Goal: Check status: Check status

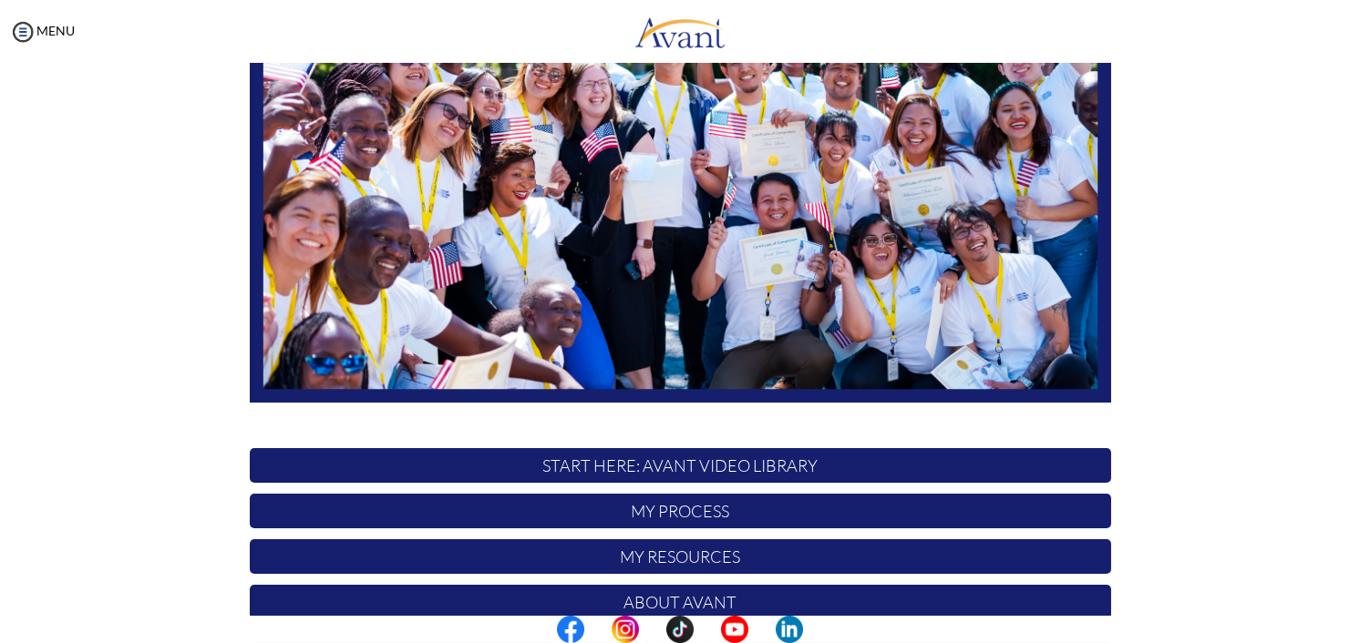
scroll to position [365, 0]
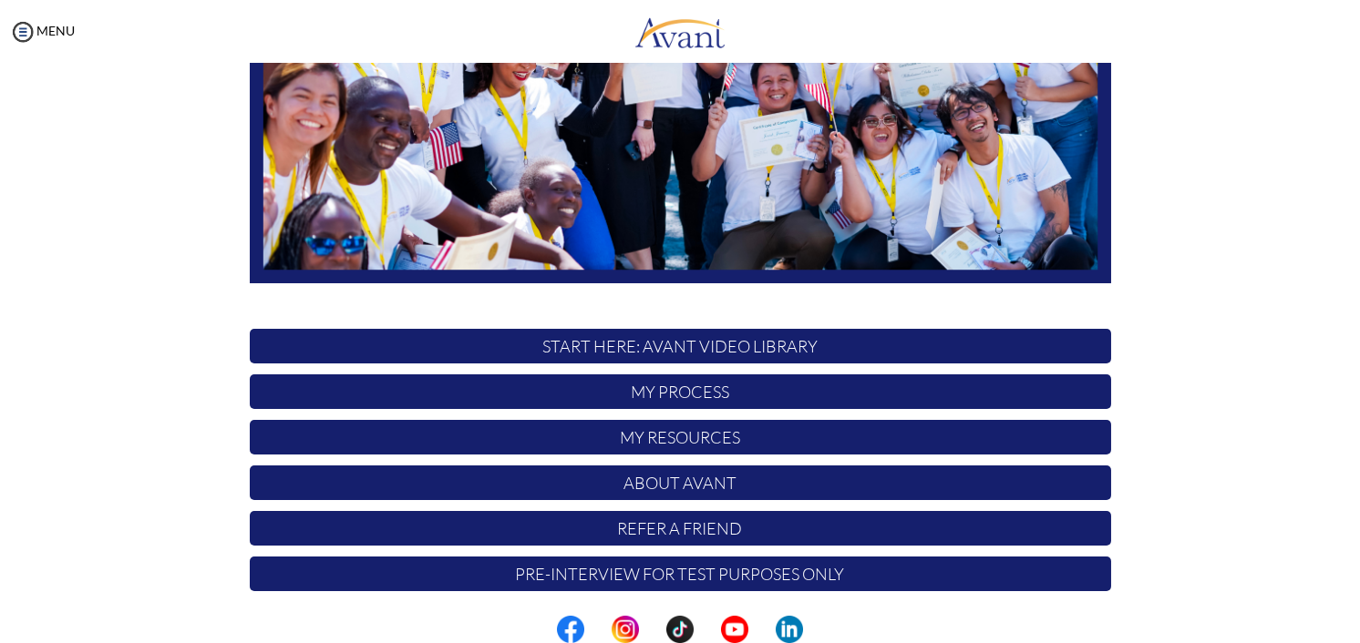
click at [696, 387] on p "My Process" at bounding box center [680, 392] width 861 height 35
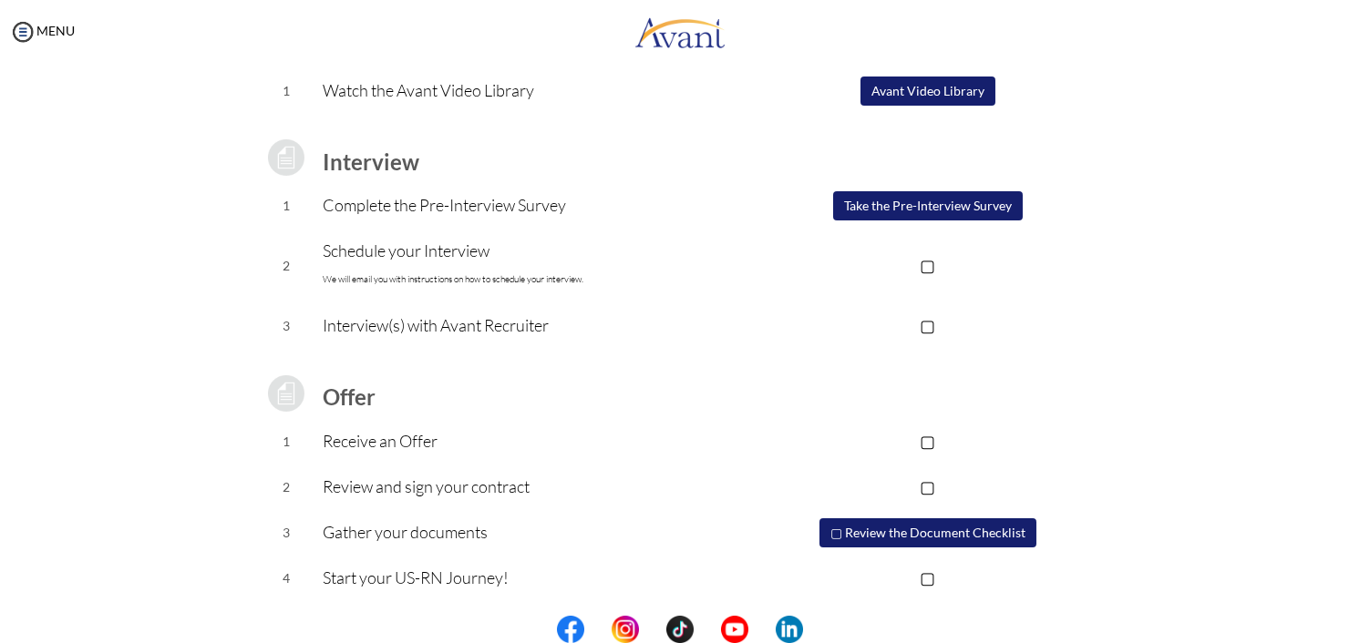
scroll to position [185, 0]
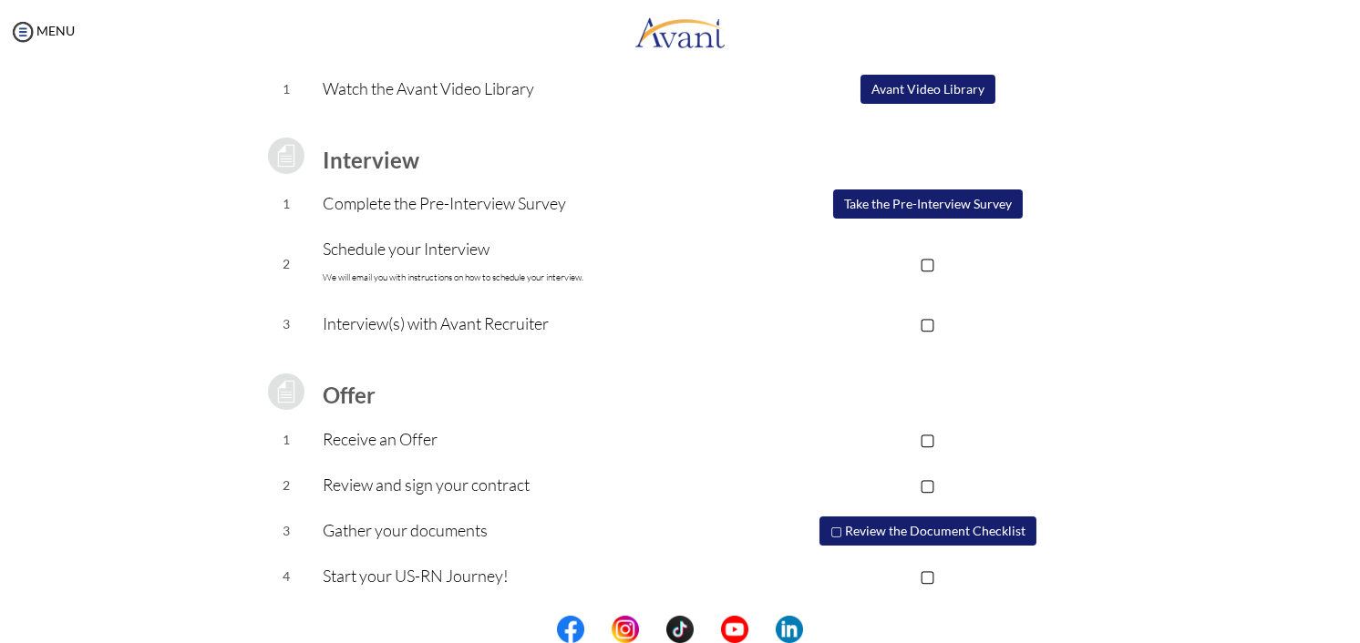
click at [875, 525] on button "▢ Review the Document Checklist" at bounding box center [927, 531] width 217 height 29
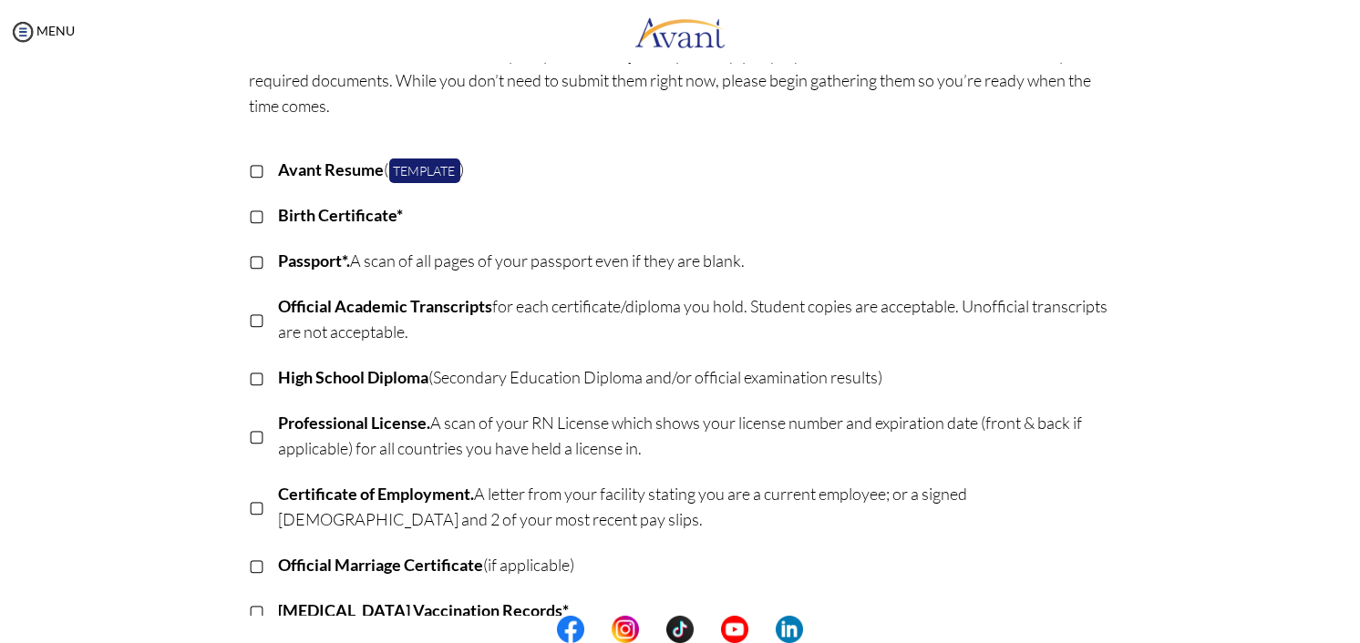
scroll to position [113, 0]
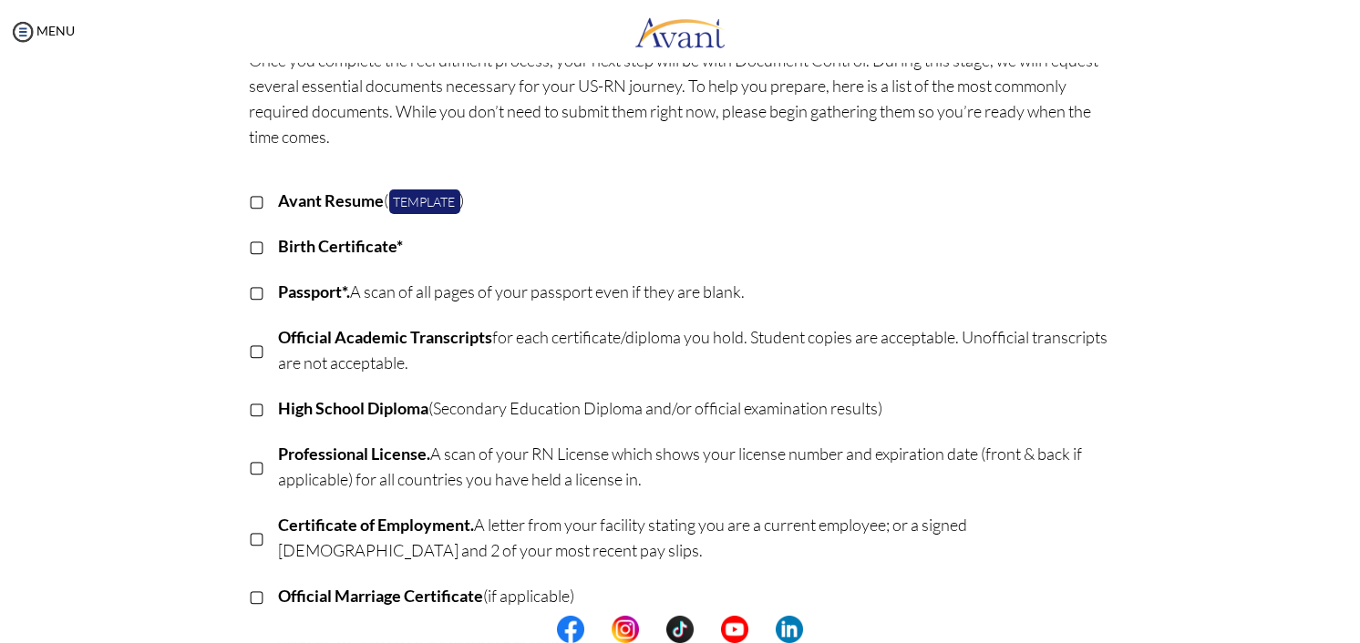
click at [250, 411] on p "▢" at bounding box center [257, 409] width 15 height 26
click at [265, 355] on td at bounding box center [272, 350] width 14 height 71
click at [251, 352] on p "▢" at bounding box center [257, 350] width 15 height 26
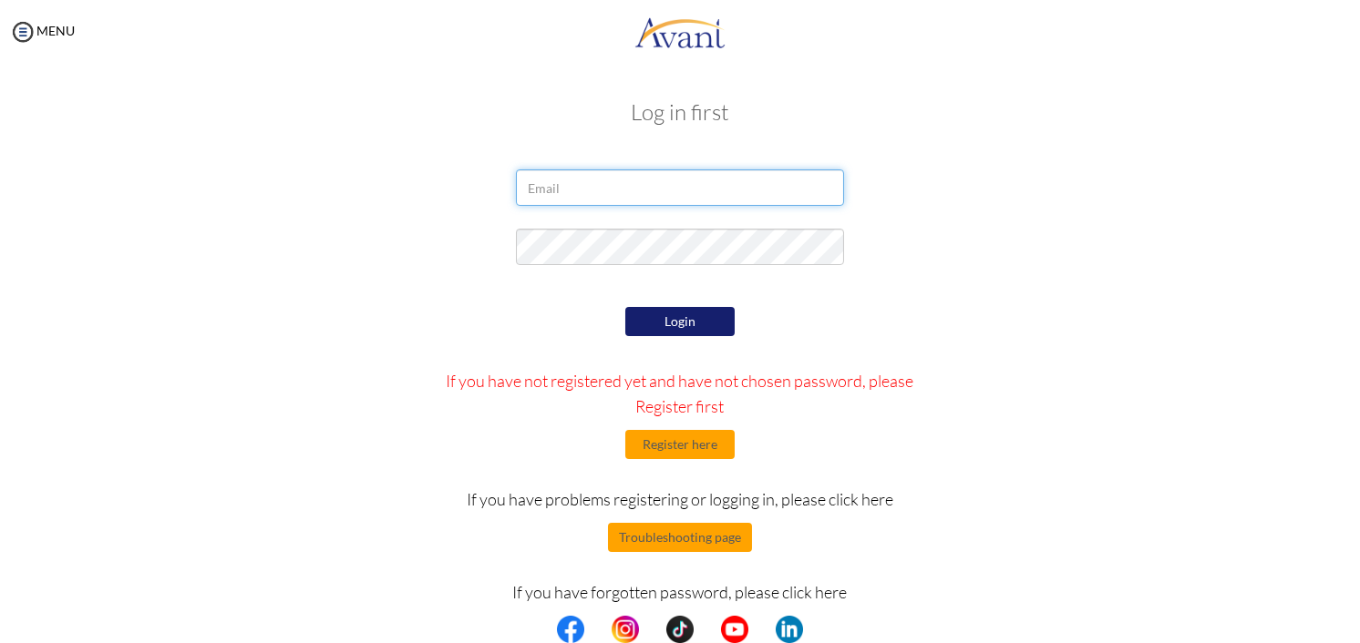
click at [592, 186] on input "email" at bounding box center [680, 188] width 328 height 36
type input "[EMAIL_ADDRESS][DOMAIN_NAME]"
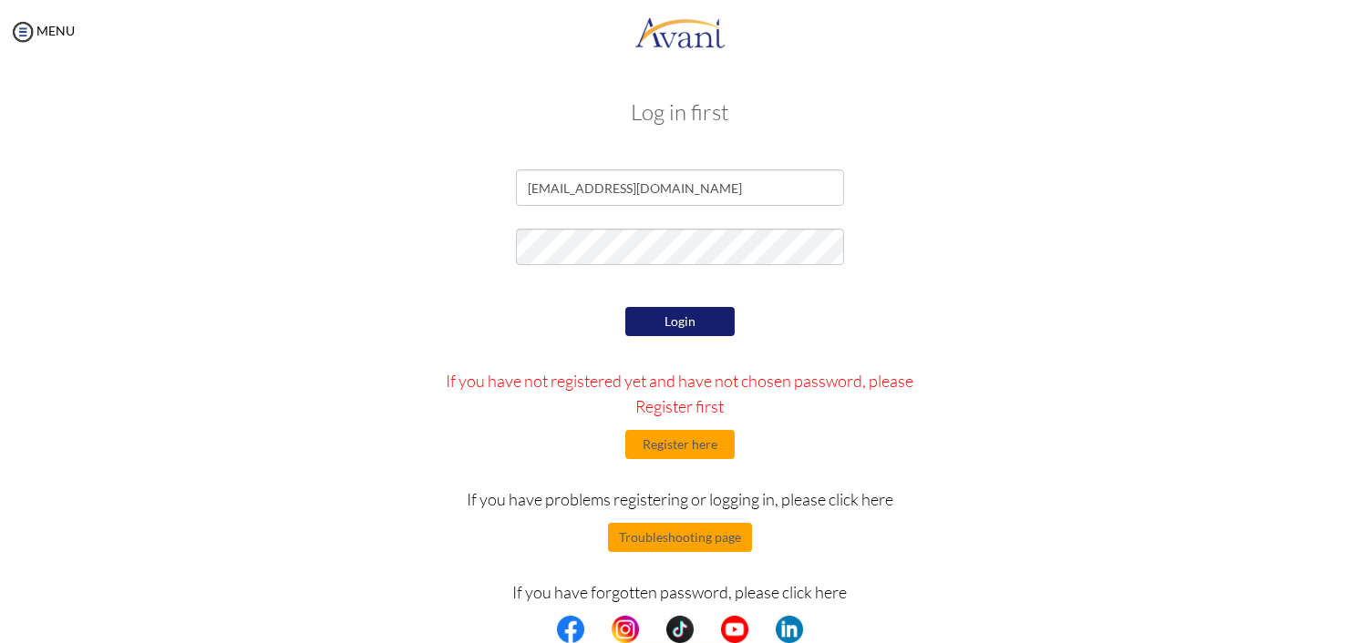
click at [670, 324] on button "Login" at bounding box center [679, 321] width 109 height 29
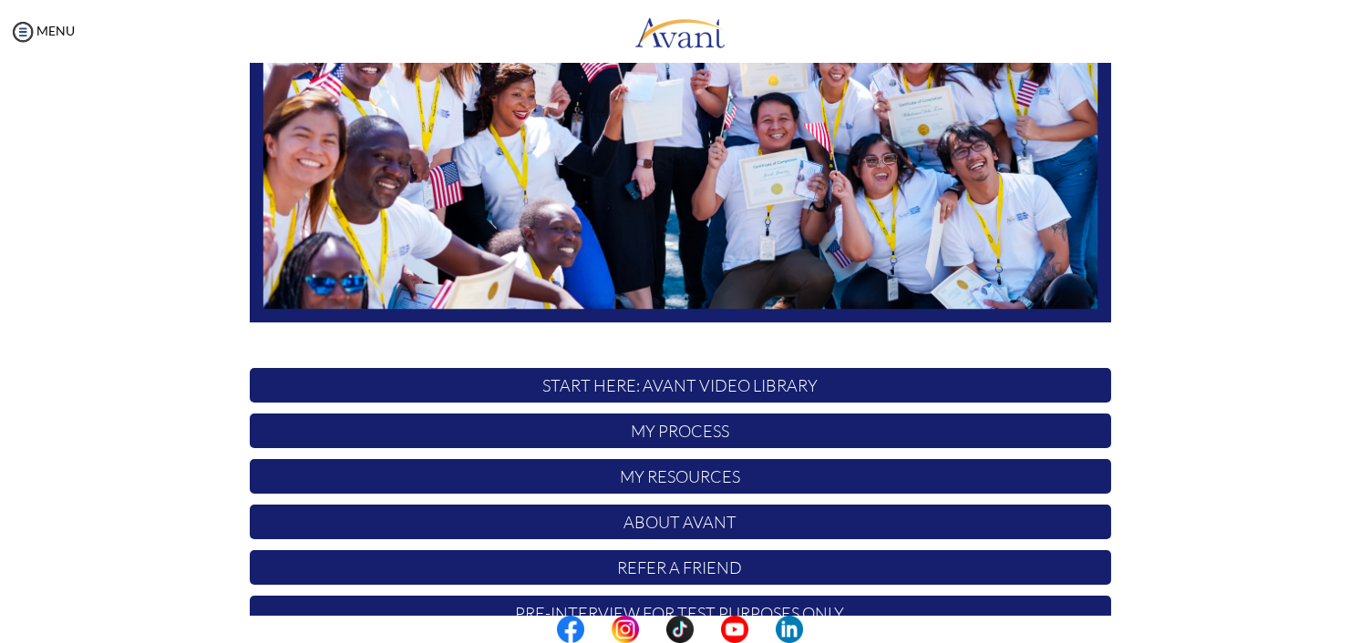
scroll to position [368, 0]
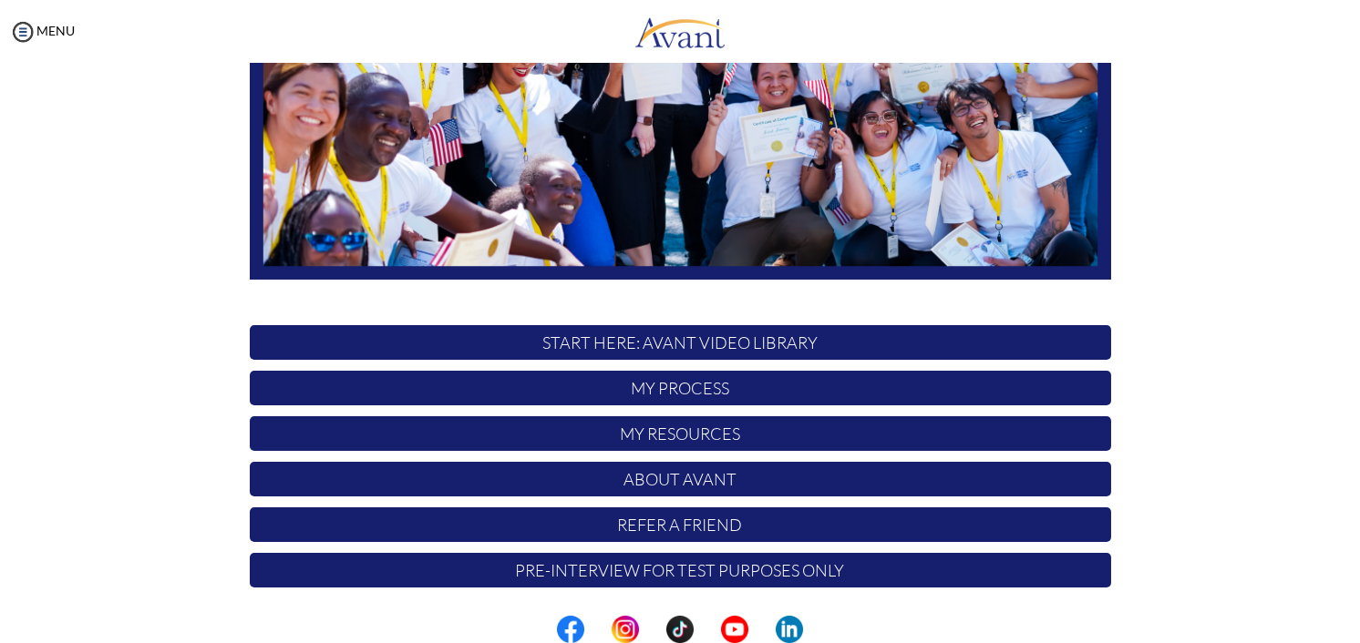
click at [687, 400] on p "My Process" at bounding box center [680, 388] width 861 height 35
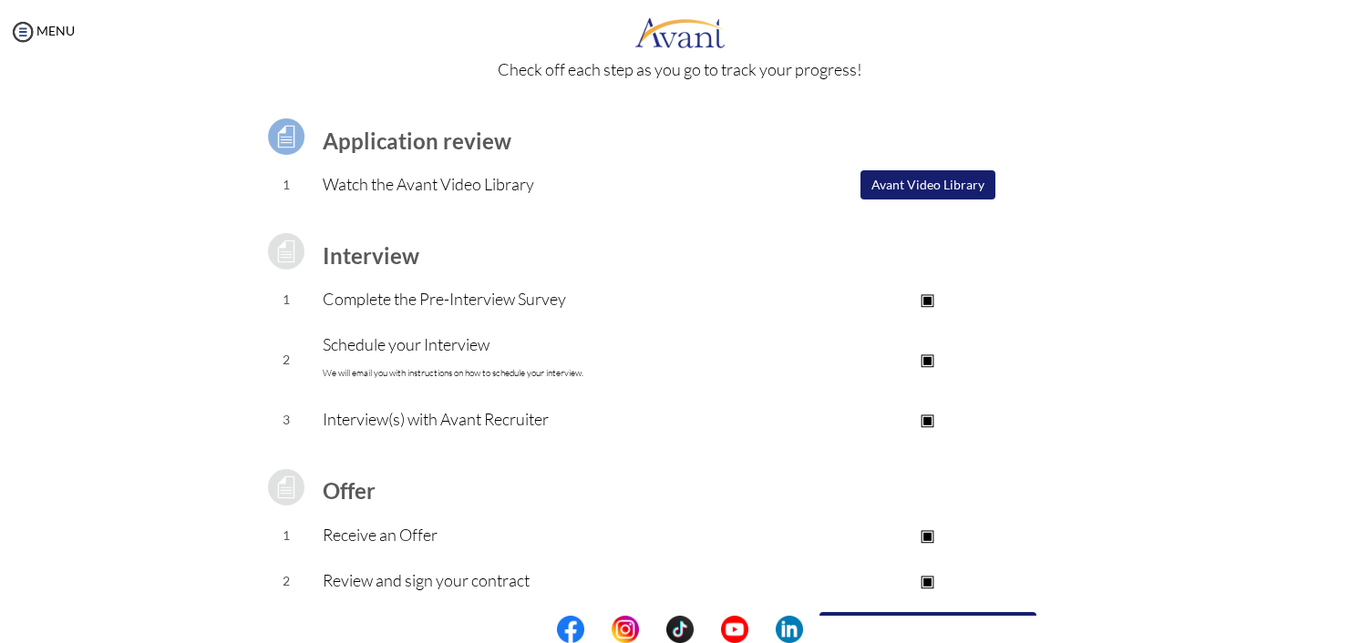
scroll to position [185, 0]
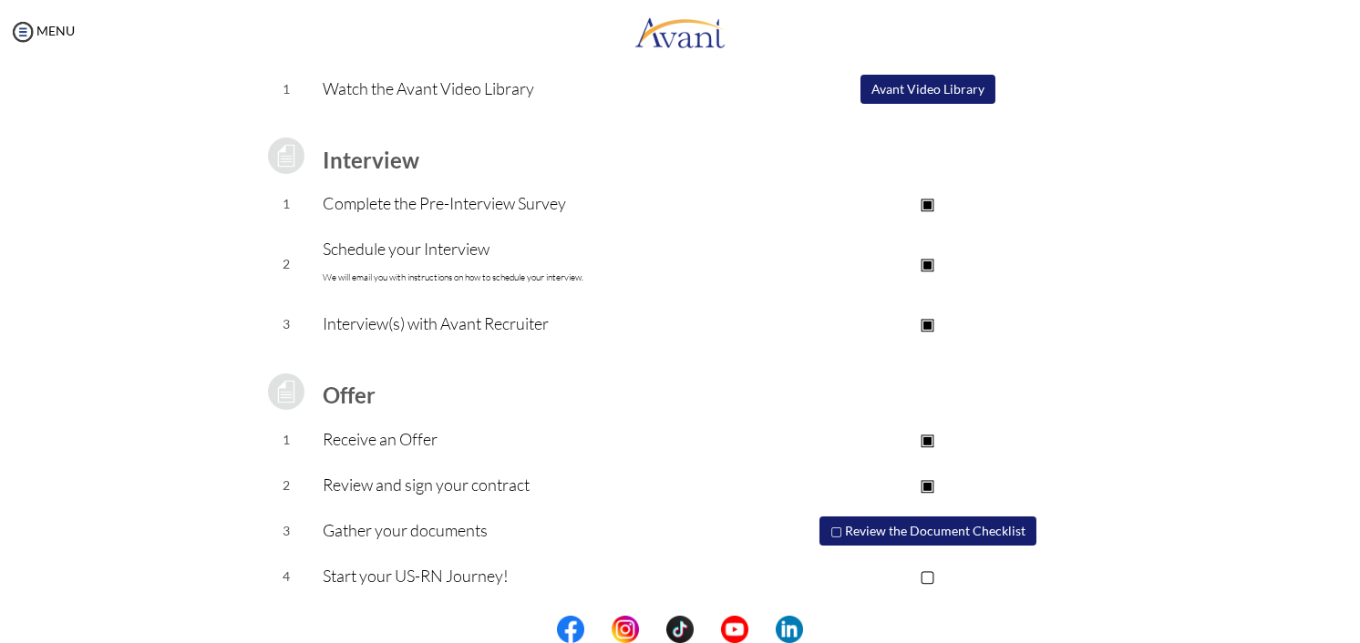
click at [954, 538] on button "▢ Review the Document Checklist" at bounding box center [927, 531] width 217 height 29
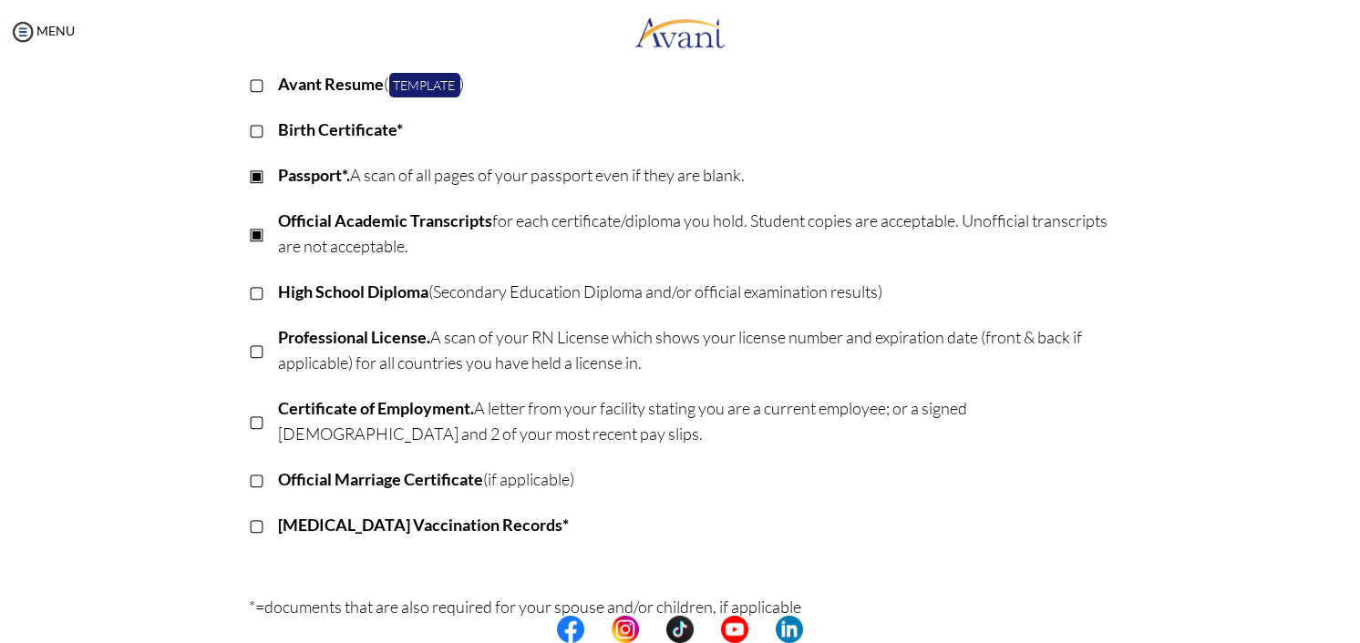
scroll to position [272, 0]
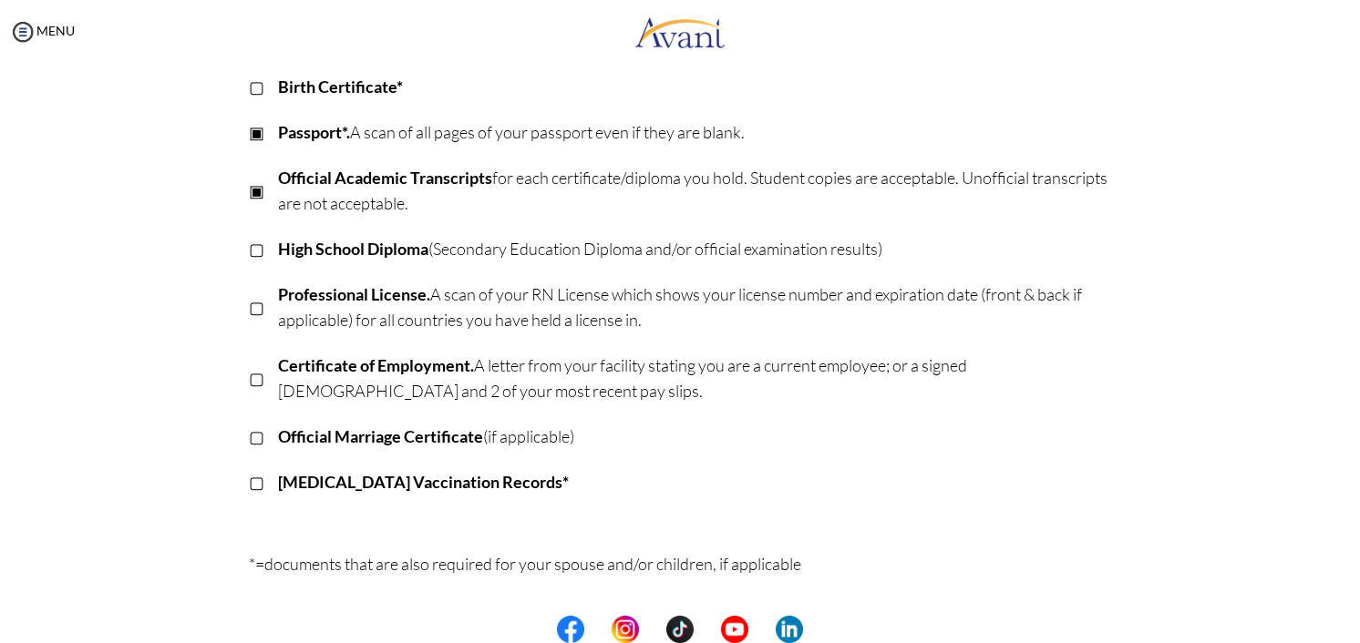
click at [255, 250] on p "▢" at bounding box center [257, 249] width 15 height 26
click at [253, 484] on p "▢" at bounding box center [257, 482] width 15 height 26
click at [255, 137] on p "▣" at bounding box center [257, 132] width 15 height 26
click at [250, 183] on p "▣" at bounding box center [257, 191] width 15 height 26
